Goal: Find specific page/section: Find specific page/section

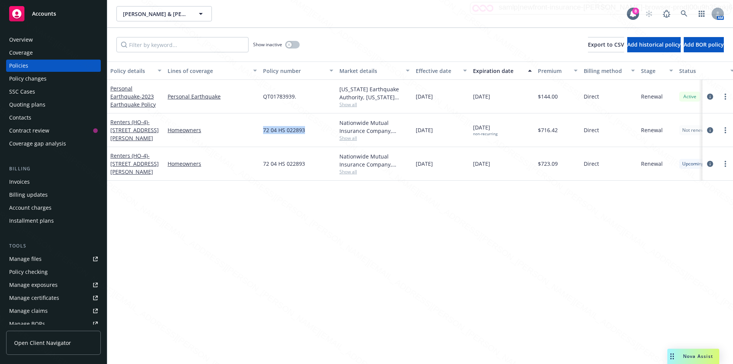
drag, startPoint x: 311, startPoint y: 132, endPoint x: 260, endPoint y: 135, distance: 51.3
click at [260, 135] on div "Renters (HO-4) - [STREET_ADDRESS][PERSON_NAME] Homeowners 72 04 HS 022893 Natio…" at bounding box center [475, 130] width 737 height 34
copy div "72 04 HS 022893"
